Goal: Task Accomplishment & Management: Use online tool/utility

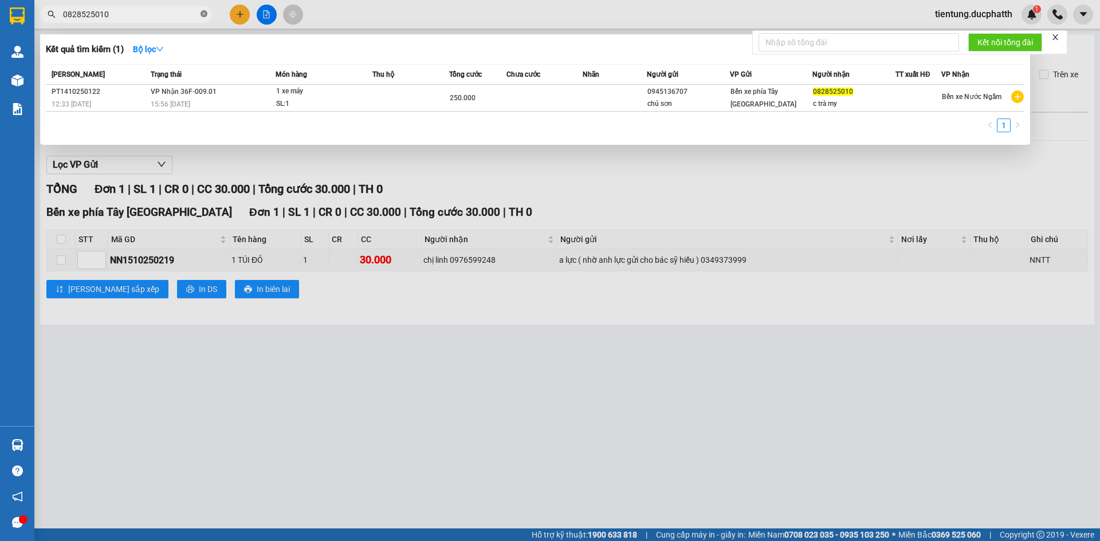
click at [203, 15] on icon "close-circle" at bounding box center [204, 13] width 7 height 7
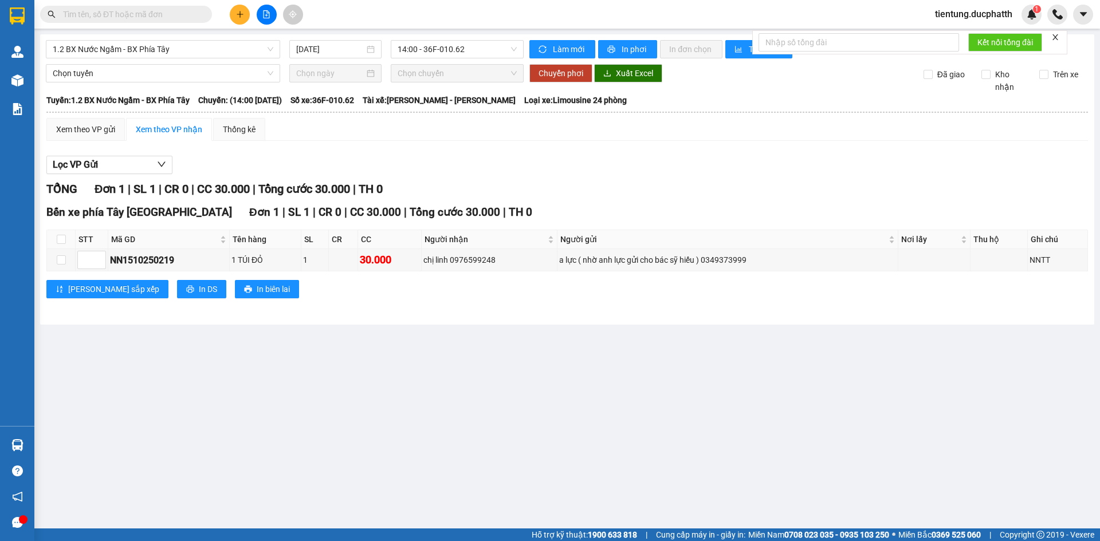
type input "2"
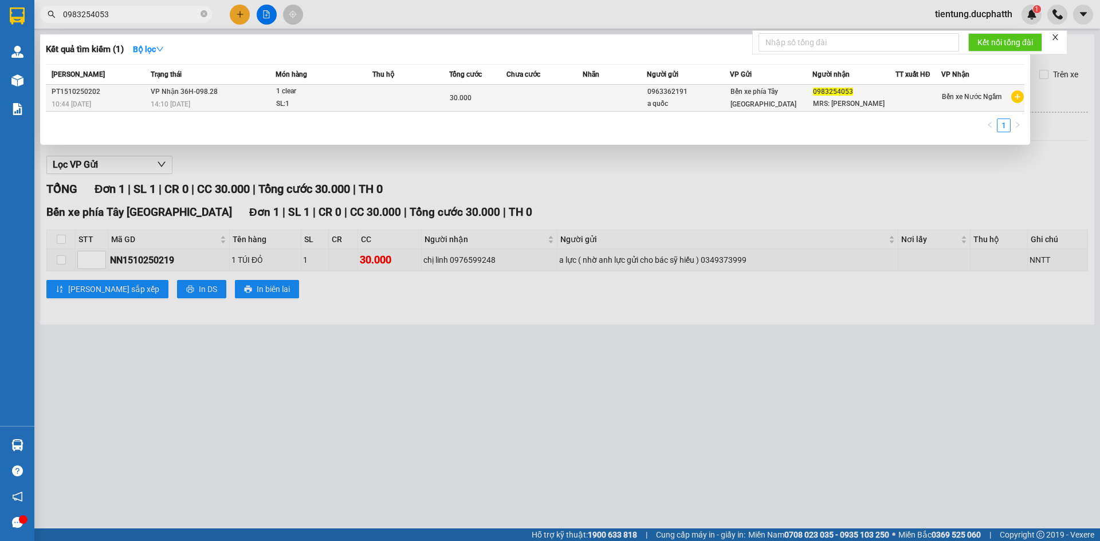
type input "0983254053"
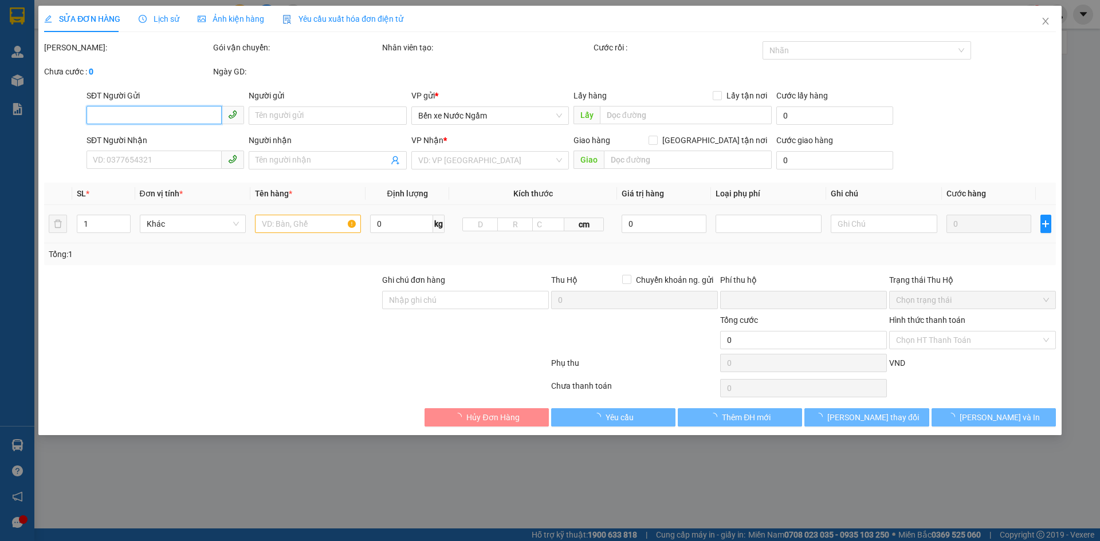
type input "0963362191"
type input "a quốc"
type input "0983254053"
type input "MRS: [PERSON_NAME]"
type input "GỬI TT ck15/10 10h42 pham minh quoc vietin"
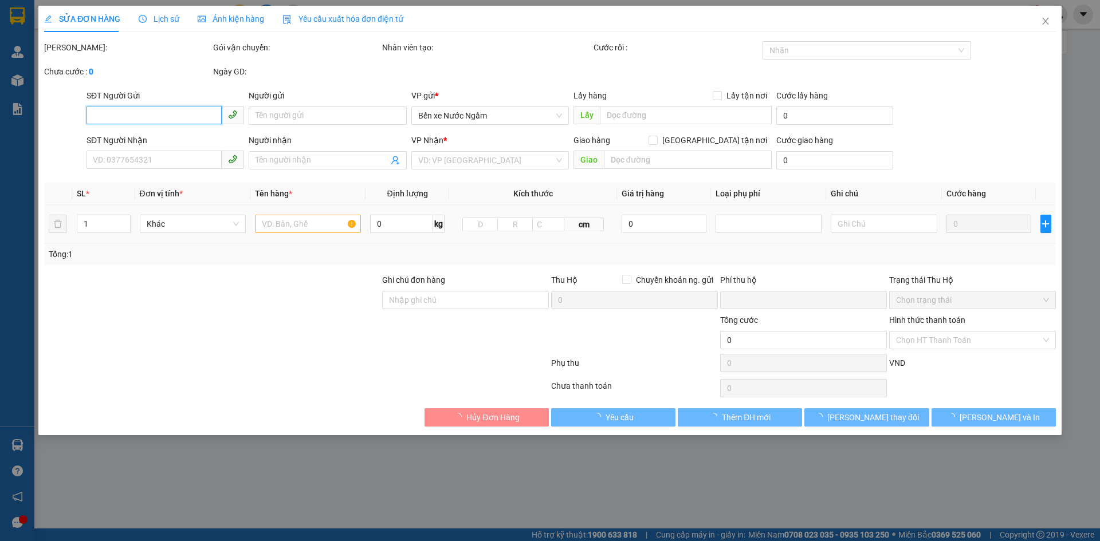
type input "0"
type input "30.000"
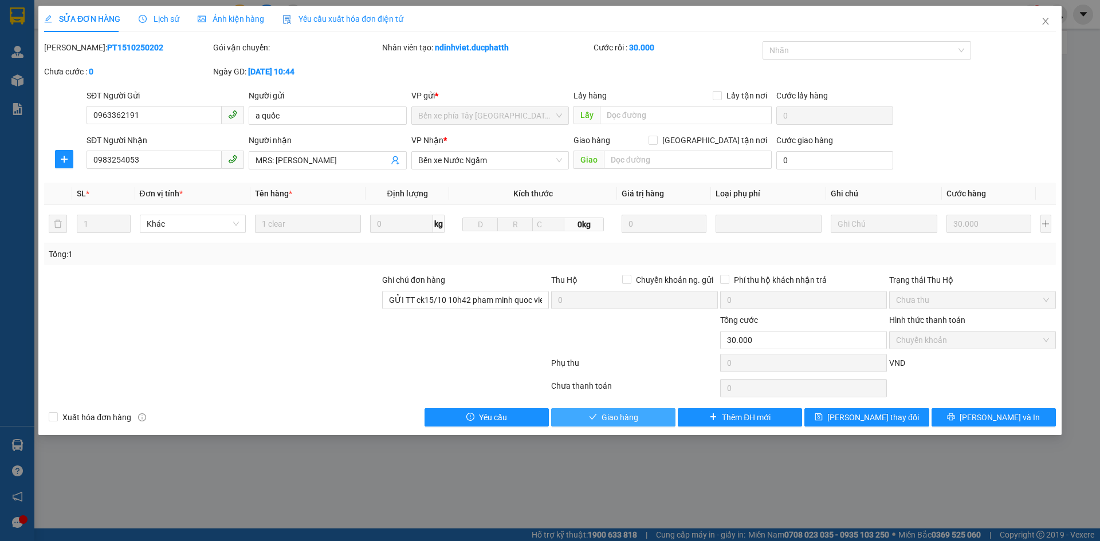
click at [622, 418] on span "Giao hàng" at bounding box center [620, 417] width 37 height 13
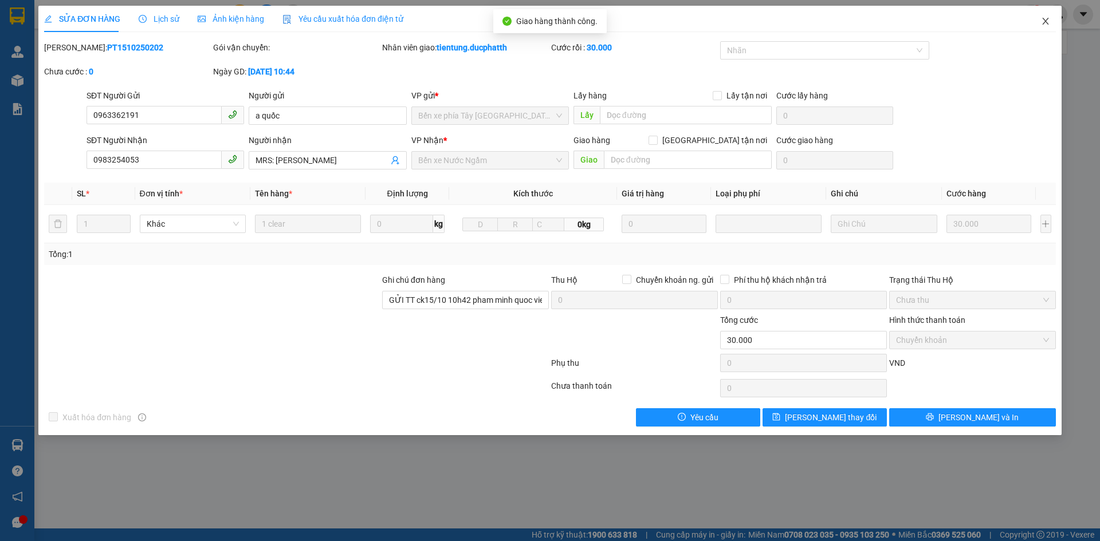
click at [1052, 28] on span "Close" at bounding box center [1046, 22] width 32 height 32
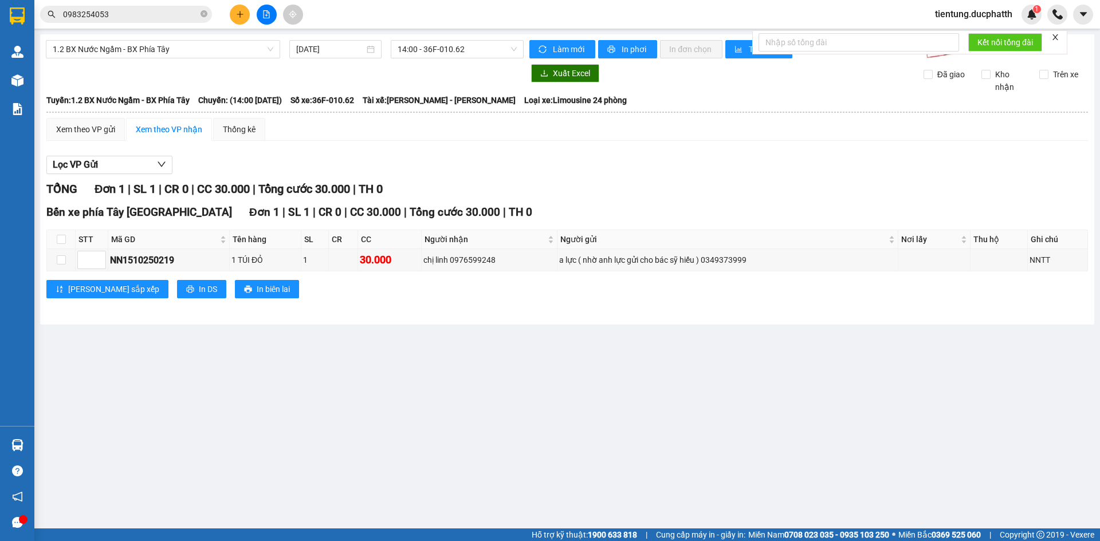
drag, startPoint x: 38, startPoint y: 89, endPoint x: 104, endPoint y: 74, distance: 68.2
click at [40, 89] on main "1.2 BX Nước Ngầm - BX Phía Tây [DATE] 14:00 - 36F-010.62 Làm mới In phơi In đơn…" at bounding box center [550, 264] width 1100 height 529
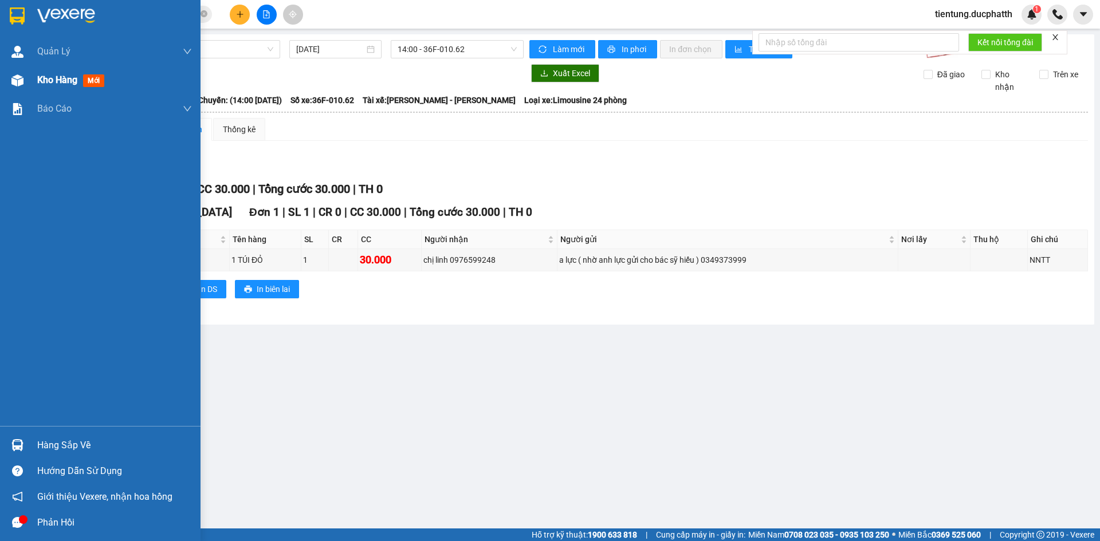
click at [55, 81] on span "Kho hàng" at bounding box center [57, 79] width 40 height 11
